Goal: Information Seeking & Learning: Learn about a topic

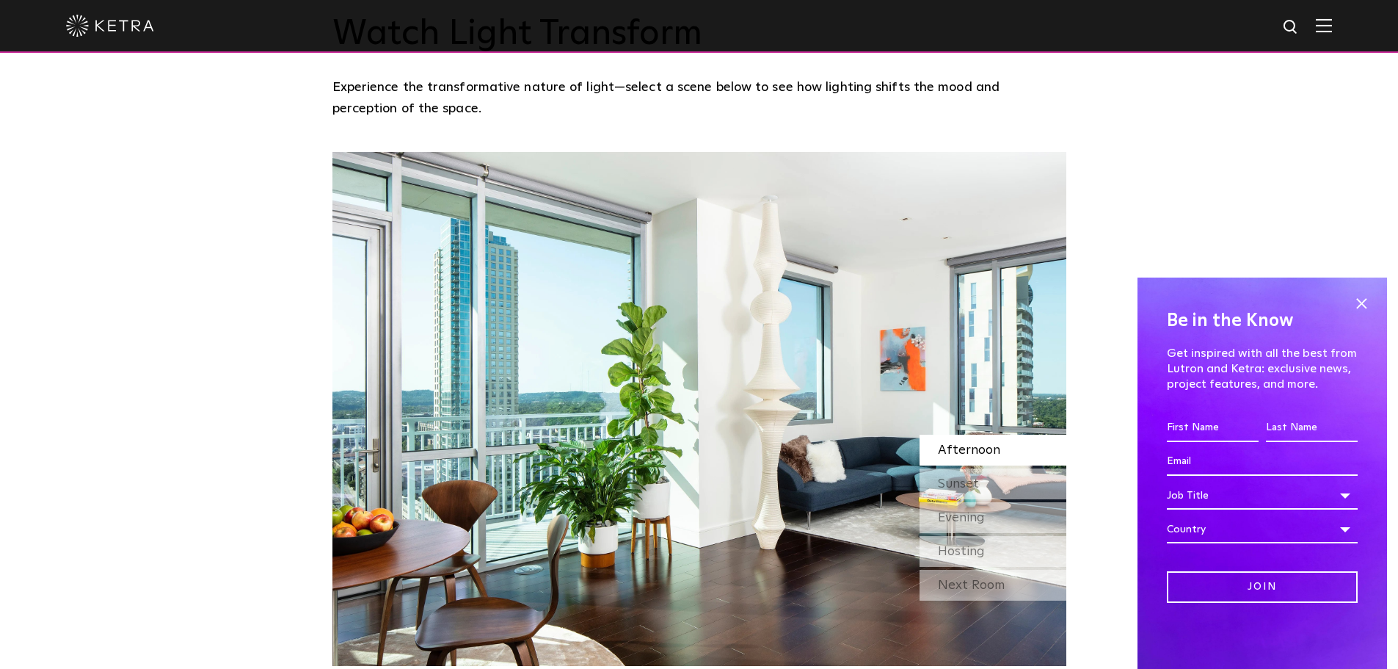
scroll to position [1248, 0]
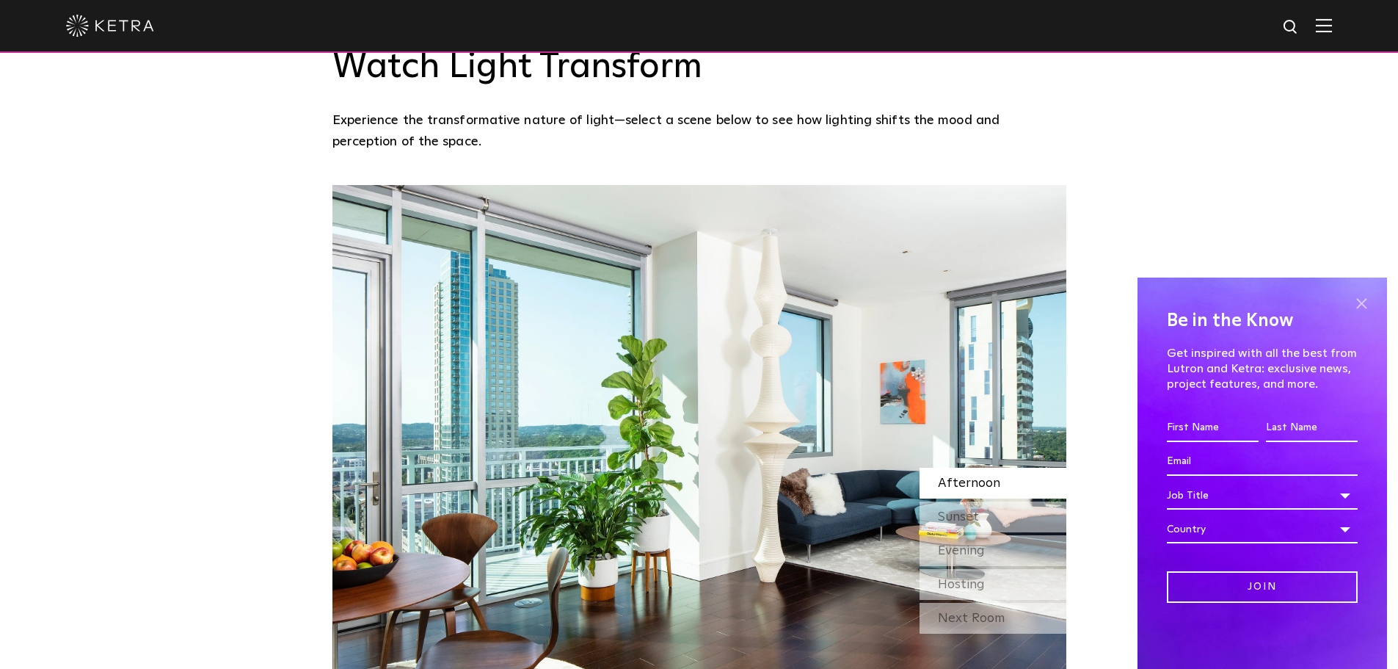
click at [1360, 299] on span at bounding box center [1362, 303] width 22 height 22
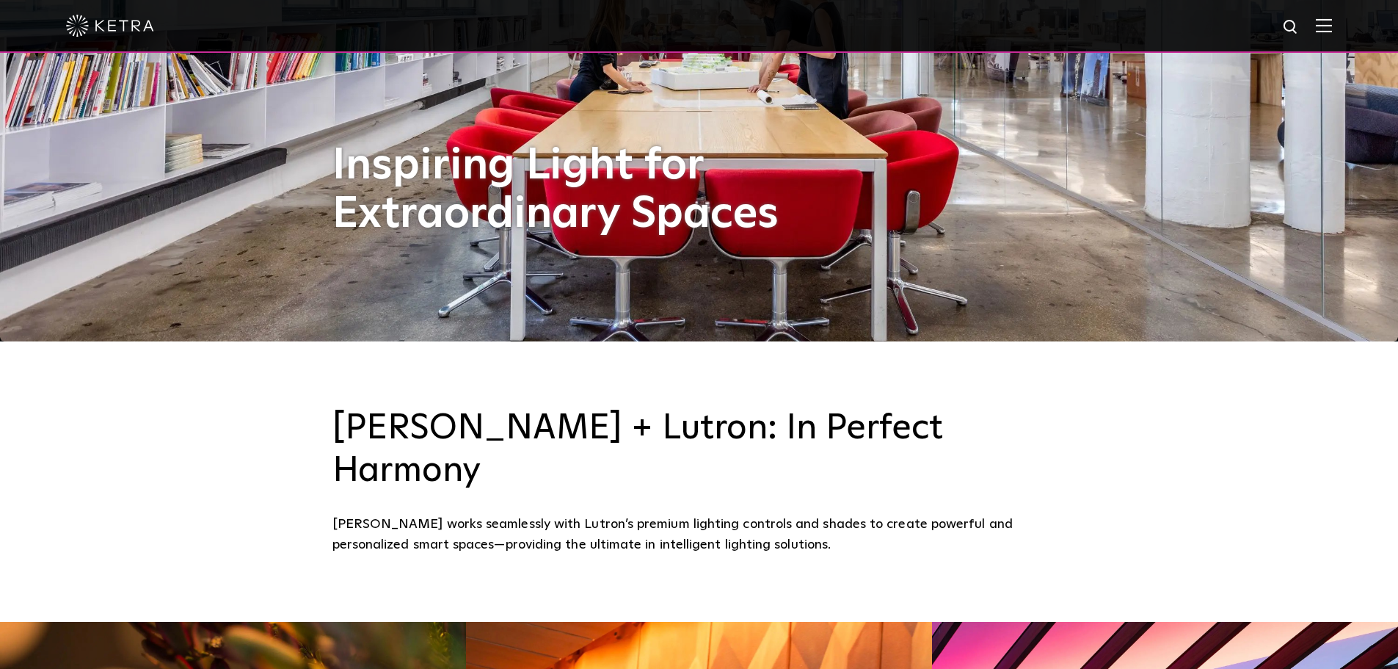
scroll to position [587, 0]
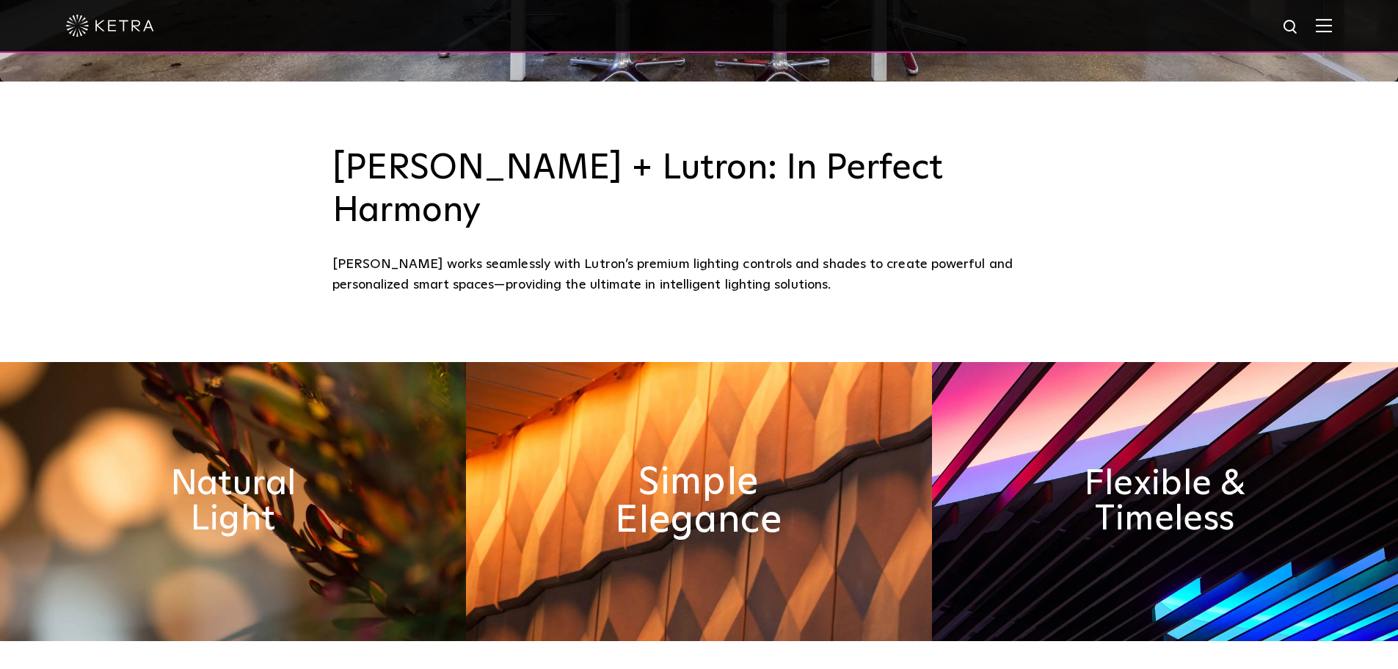
click at [785, 473] on h2 "Simple Elegance" at bounding box center [699, 500] width 240 height 77
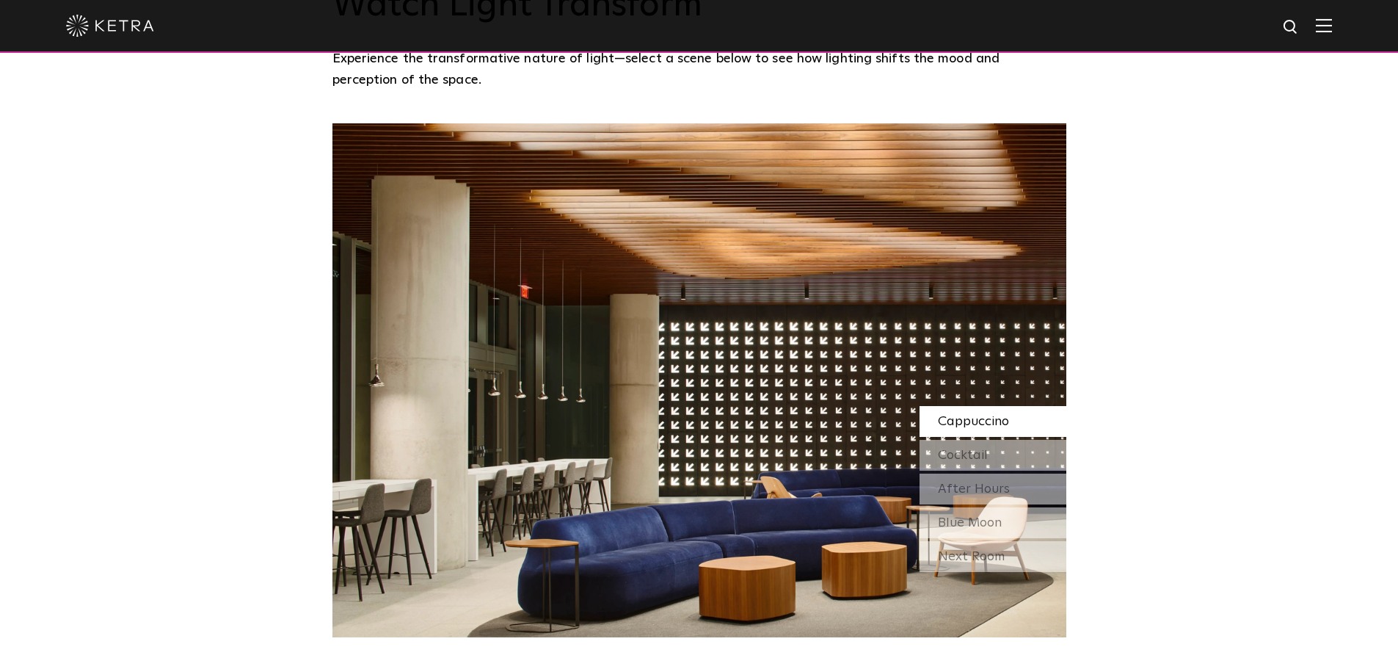
scroll to position [1028, 0]
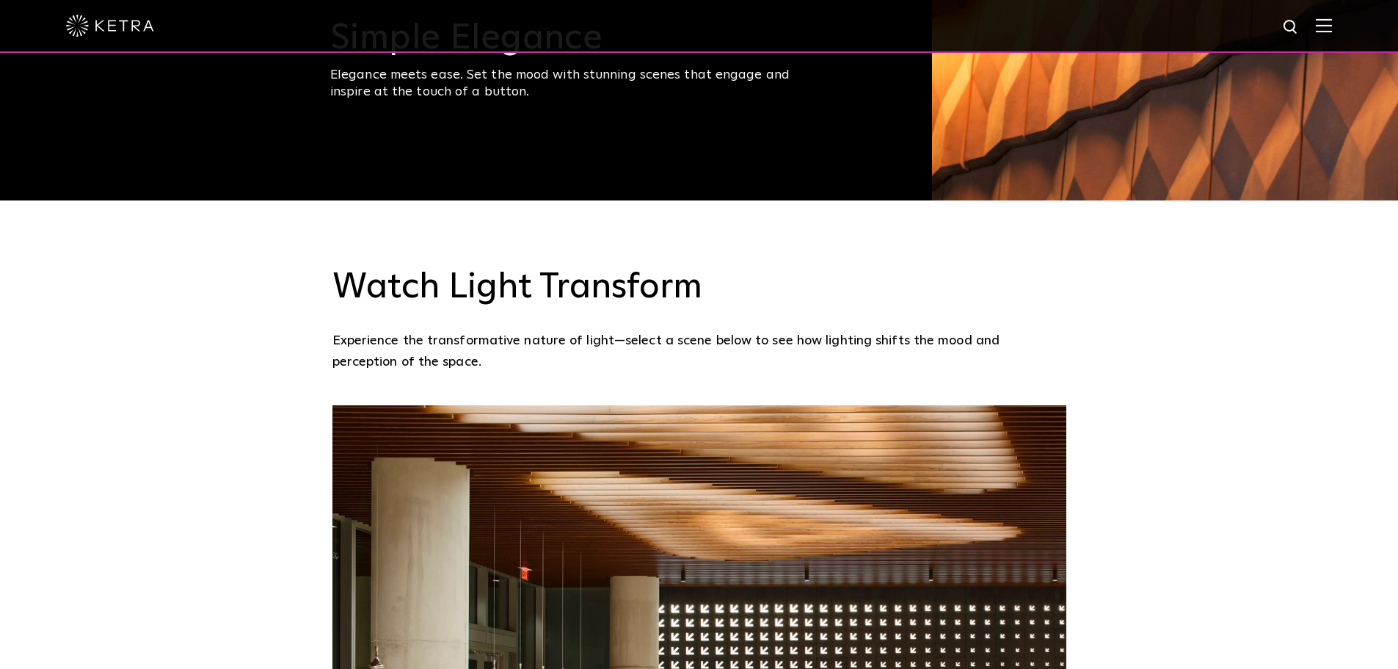
click at [1330, 26] on img at bounding box center [1324, 25] width 16 height 14
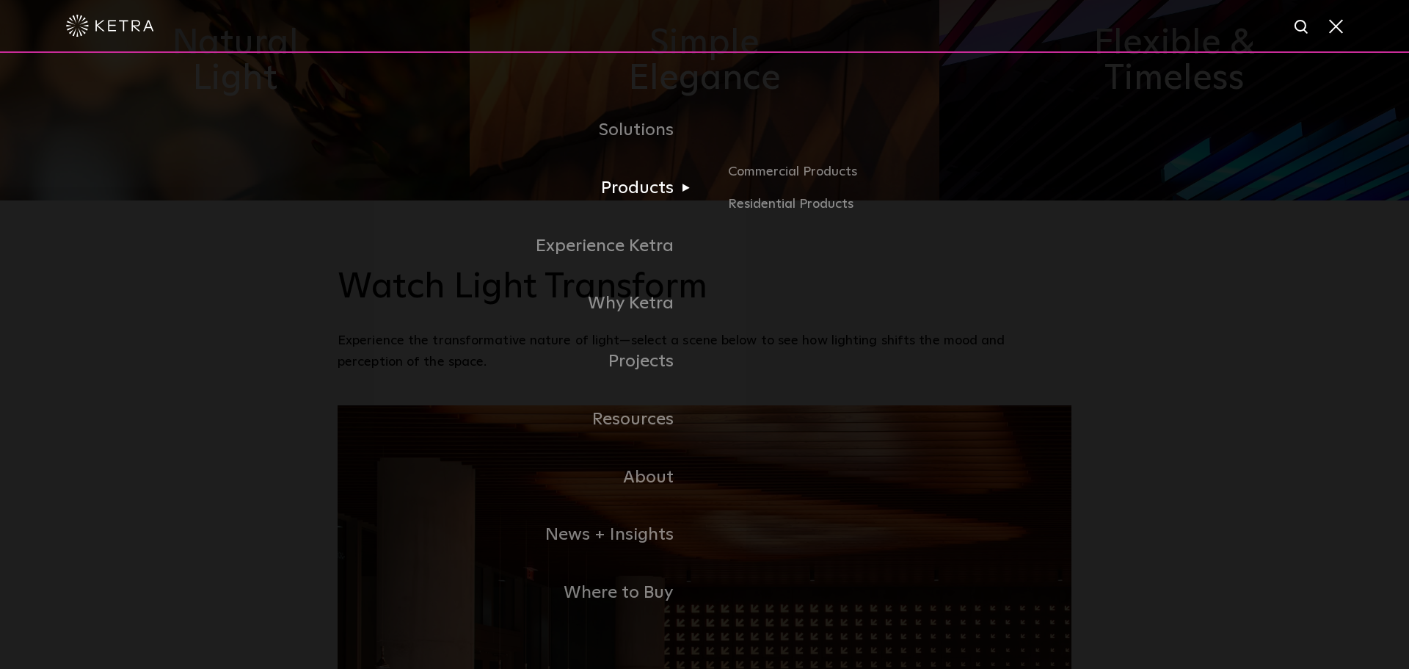
click at [636, 186] on link "Products" at bounding box center [521, 188] width 367 height 58
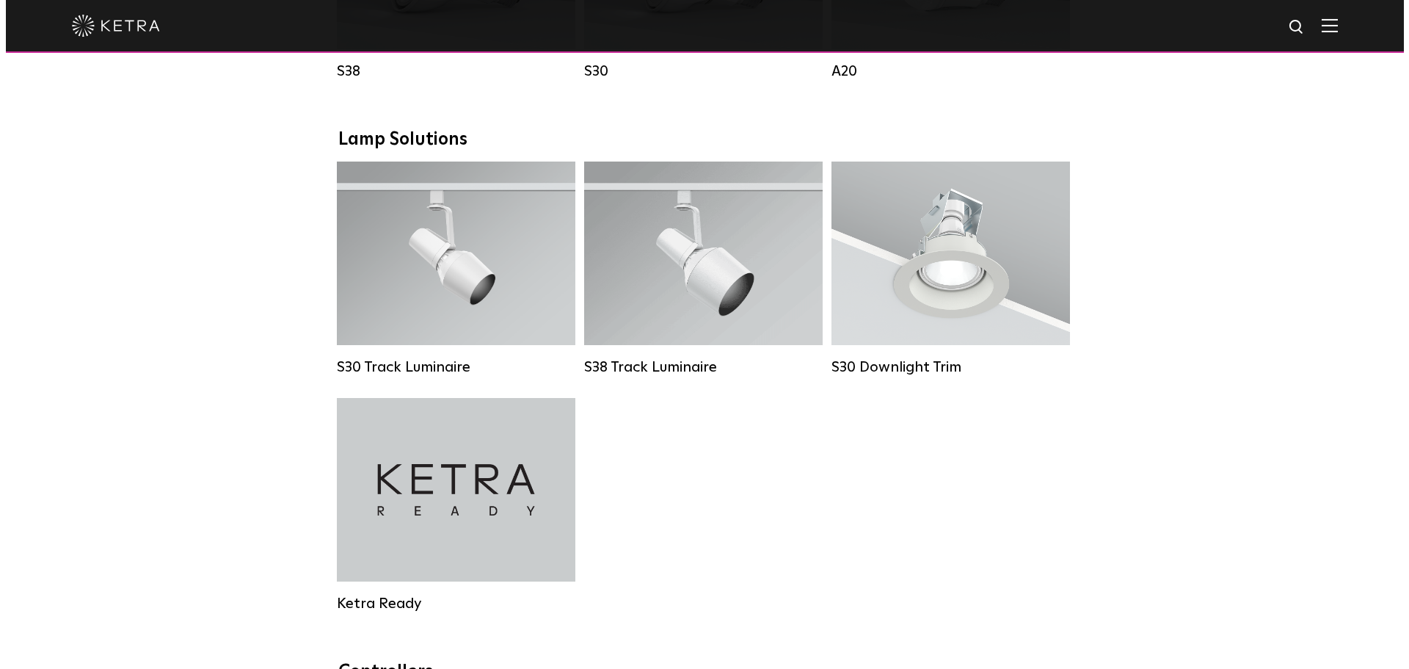
scroll to position [1101, 0]
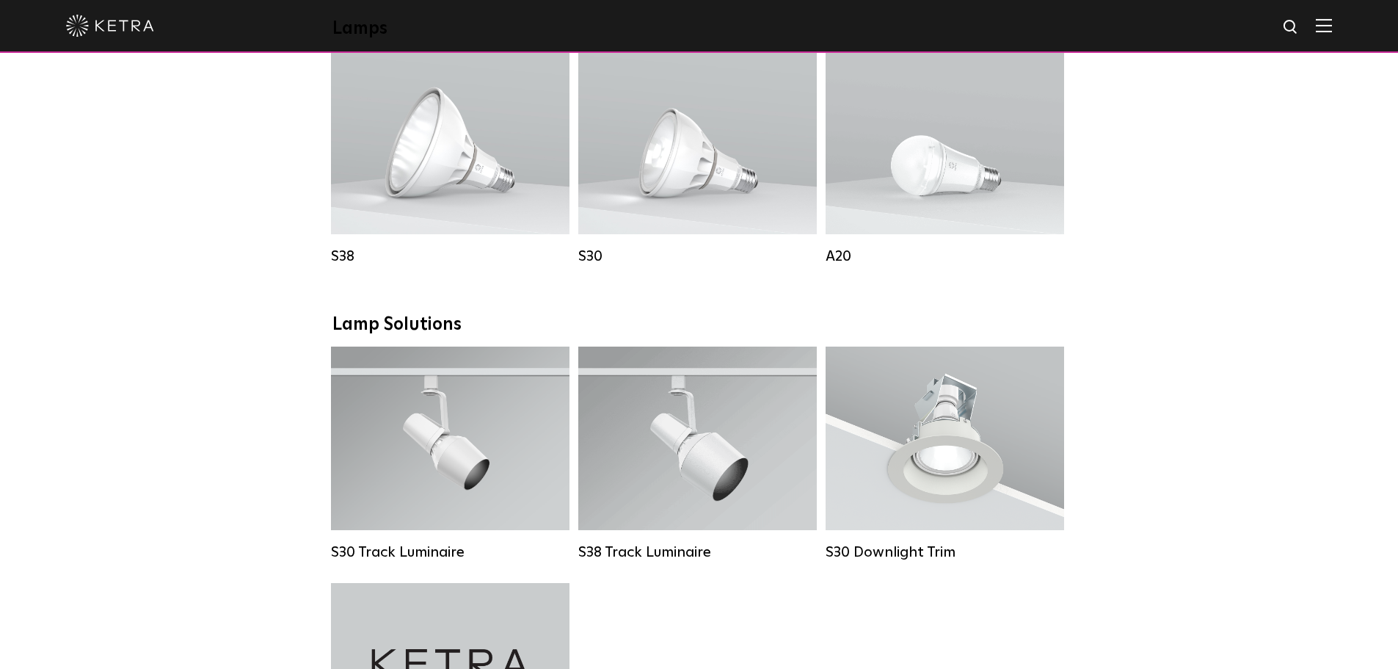
click at [1331, 22] on img at bounding box center [1324, 25] width 16 height 14
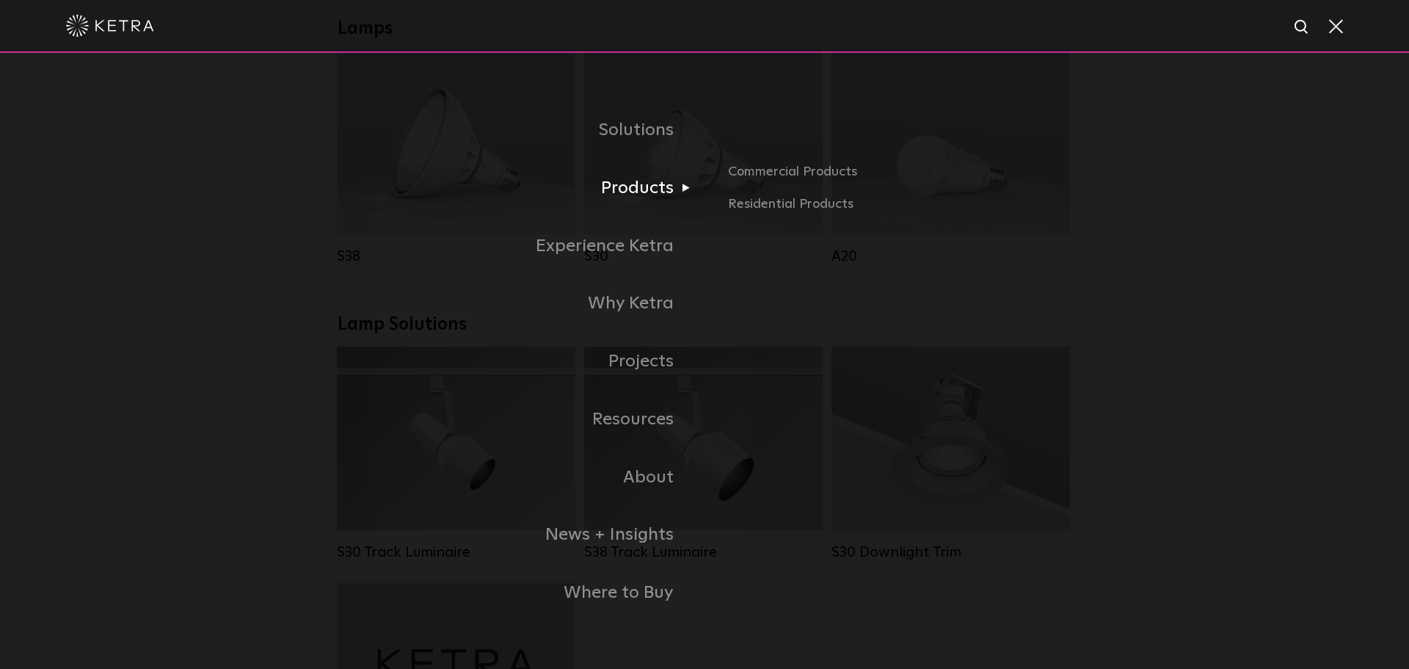
click at [653, 200] on link "Products" at bounding box center [521, 188] width 367 height 58
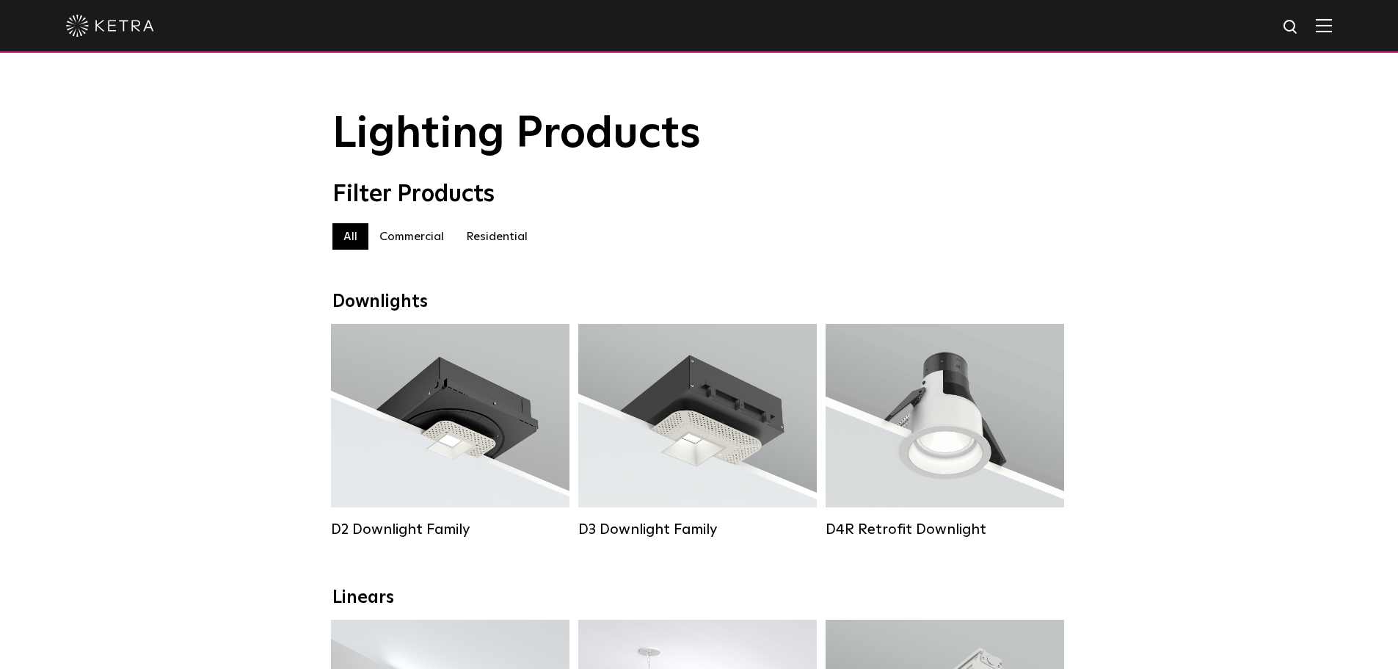
click at [1344, 28] on div at bounding box center [699, 26] width 1398 height 53
click at [1332, 28] on img at bounding box center [1324, 25] width 16 height 14
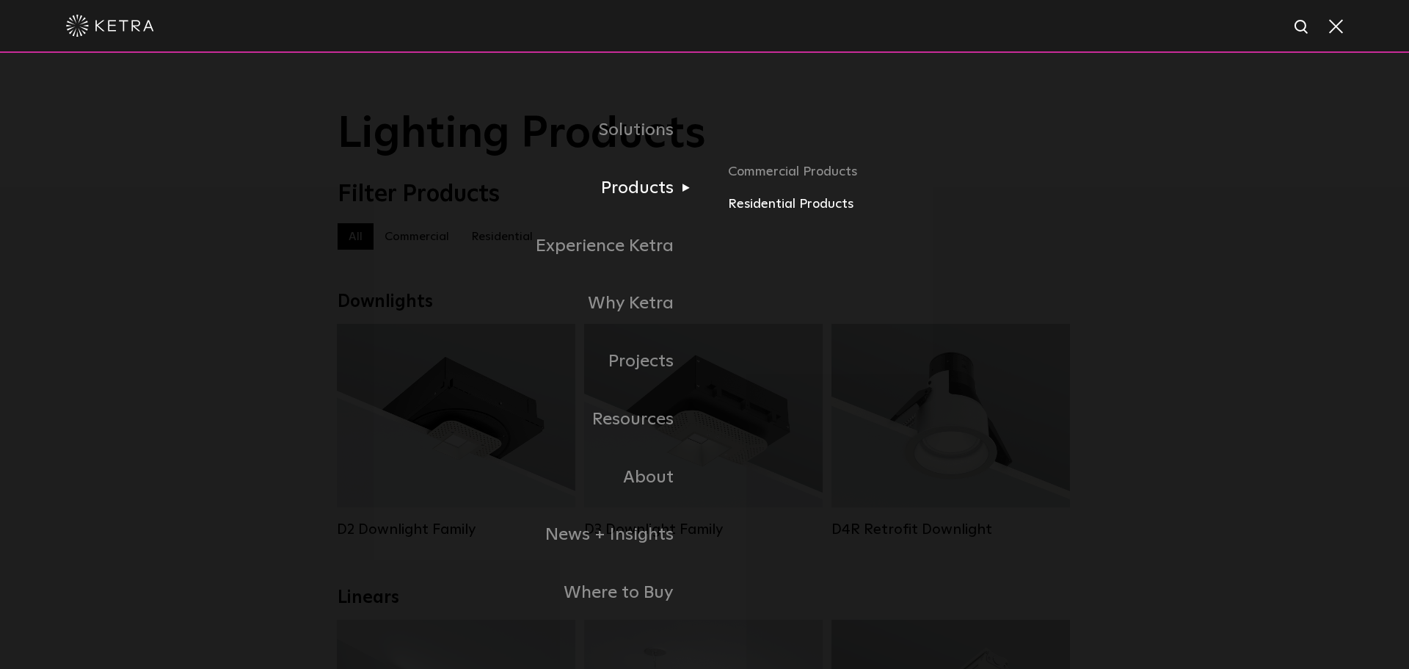
click at [763, 206] on link "Residential Products" at bounding box center [900, 204] width 344 height 21
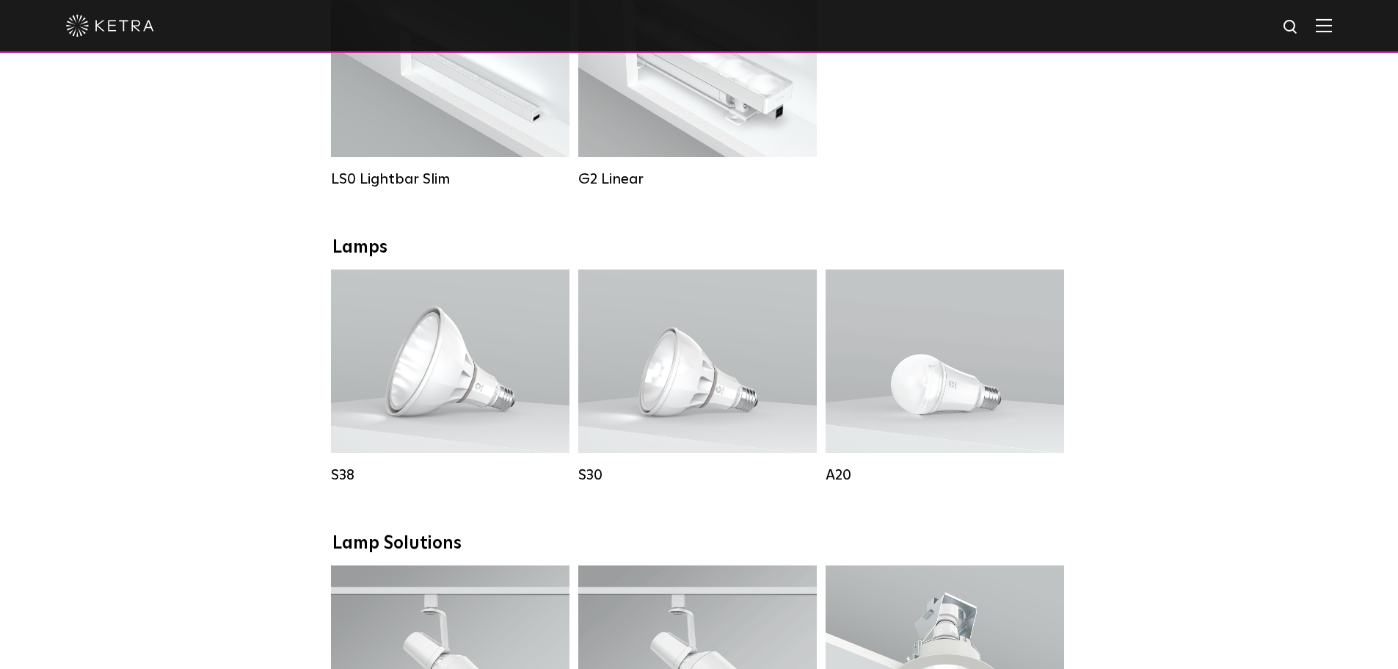
scroll to position [367, 0]
